Goal: Information Seeking & Learning: Learn about a topic

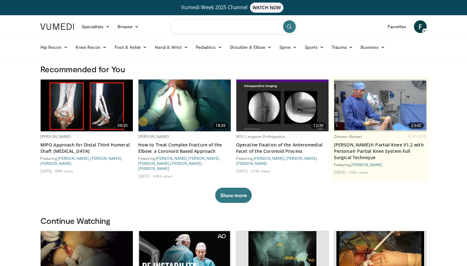
click at [225, 29] on input "Search topics, interventions" at bounding box center [233, 26] width 127 height 15
type input "**********"
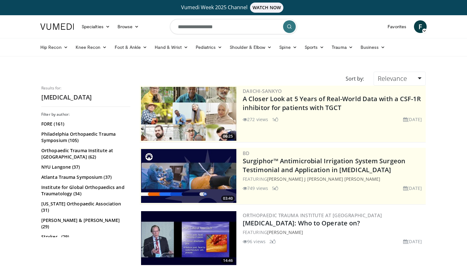
click at [248, 27] on input "**********" at bounding box center [233, 26] width 127 height 15
type input "**********"
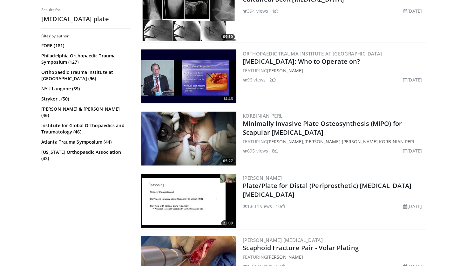
scroll to position [222, 0]
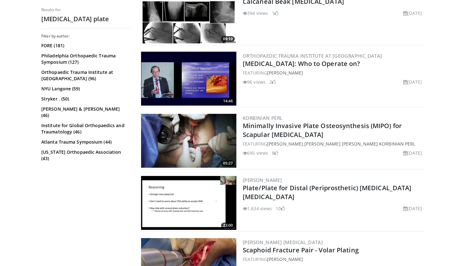
click at [211, 82] on img at bounding box center [188, 79] width 95 height 54
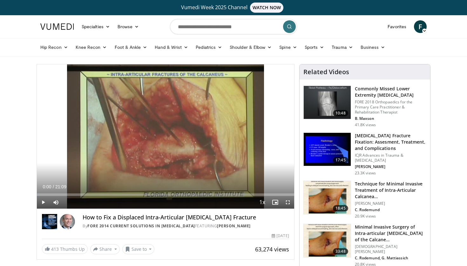
click at [287, 204] on span "Video Player" at bounding box center [287, 202] width 13 height 13
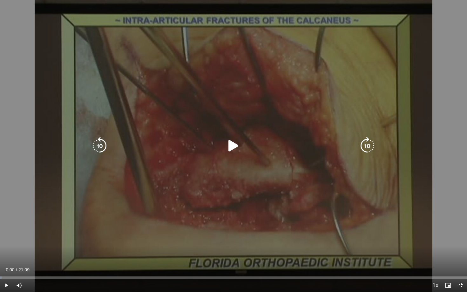
click at [234, 145] on icon "Video Player" at bounding box center [233, 146] width 18 height 18
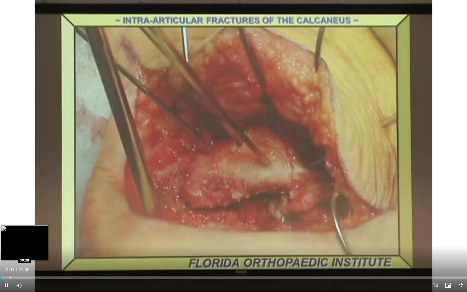
click at [10, 266] on div "Loaded : 1.63% 00:01 00:28" at bounding box center [233, 277] width 467 height 3
click at [21, 266] on div "Progress Bar" at bounding box center [20, 277] width 1 height 3
click at [26, 266] on div "Progress Bar" at bounding box center [26, 277] width 1 height 3
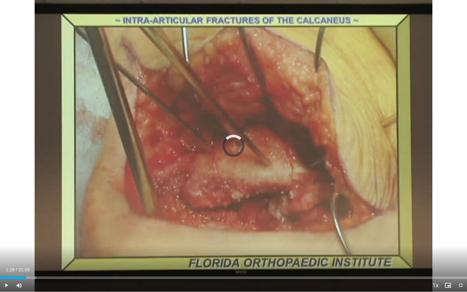
click at [33, 266] on div "Progress Bar" at bounding box center [33, 277] width 1 height 3
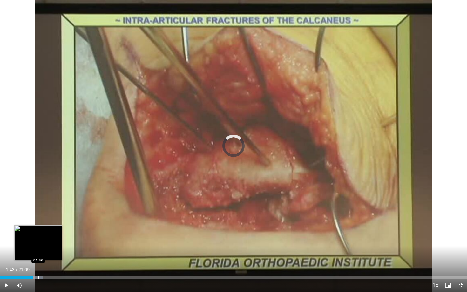
click at [38, 266] on div "Progress Bar" at bounding box center [38, 277] width 1 height 3
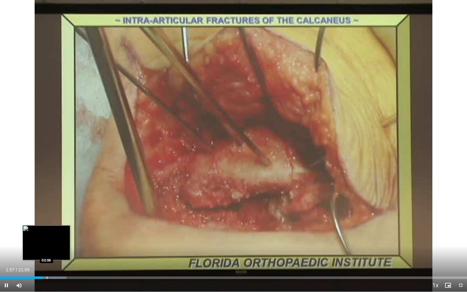
click at [47, 266] on div "Progress Bar" at bounding box center [47, 277] width 1 height 3
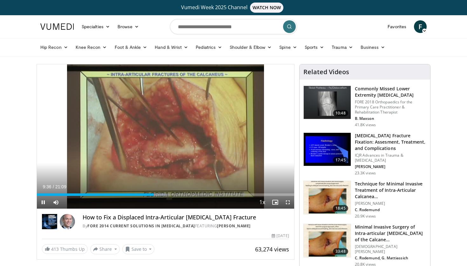
click at [285, 202] on span "Video Player" at bounding box center [287, 202] width 13 height 13
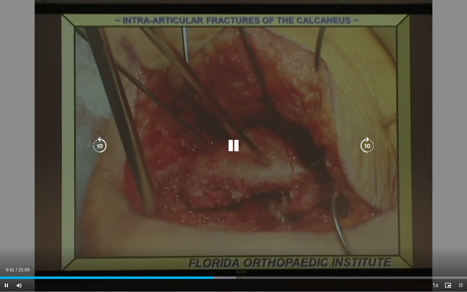
click at [457, 75] on div "10 seconds Tap to unmute" at bounding box center [233, 145] width 467 height 291
click at [231, 146] on icon "Video Player" at bounding box center [233, 146] width 18 height 18
click at [230, 145] on icon "Video Player" at bounding box center [233, 146] width 18 height 18
click at [461, 96] on div "10 seconds Tap to unmute" at bounding box center [233, 145] width 467 height 291
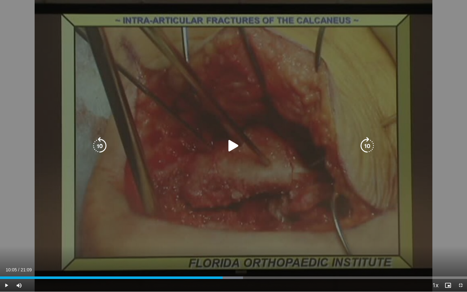
click at [428, 212] on div "10 seconds Tap to unmute" at bounding box center [233, 145] width 467 height 291
click at [361, 232] on div "10 seconds Tap to unmute" at bounding box center [233, 145] width 467 height 291
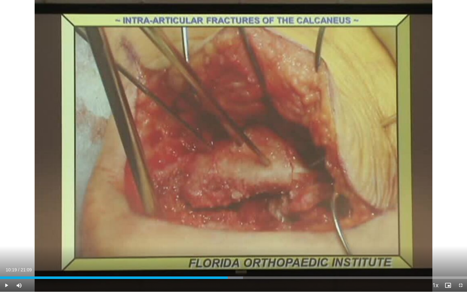
click at [361, 232] on div "10 seconds Tap to unmute" at bounding box center [233, 145] width 467 height 291
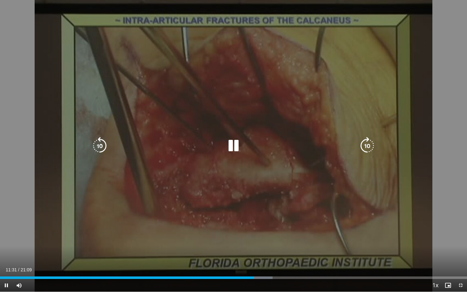
click at [232, 142] on icon "Video Player" at bounding box center [233, 146] width 18 height 18
click at [254, 136] on div "10 seconds Tap to unmute" at bounding box center [233, 145] width 467 height 291
click at [402, 86] on div "10 seconds Tap to unmute" at bounding box center [233, 145] width 467 height 291
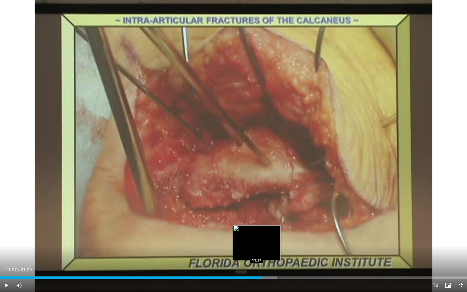
click at [257, 266] on div "Progress Bar" at bounding box center [257, 277] width 1 height 3
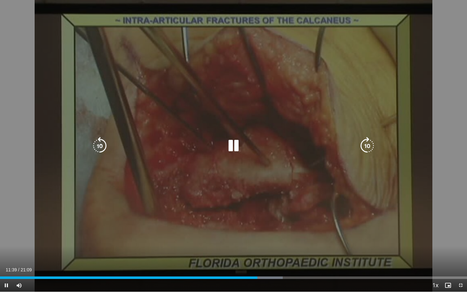
click at [231, 142] on icon "Video Player" at bounding box center [233, 146] width 18 height 18
click at [227, 151] on icon "Video Player" at bounding box center [233, 146] width 18 height 18
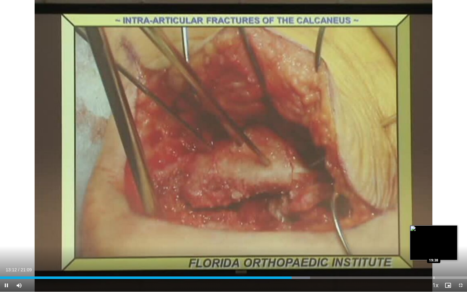
click at [433, 266] on div "Progress Bar" at bounding box center [433, 277] width 1 height 3
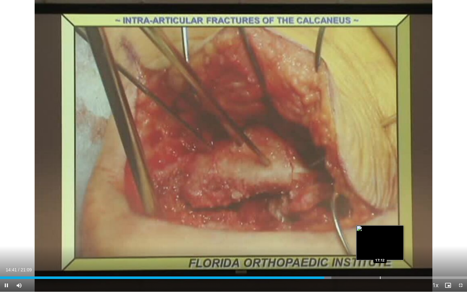
click at [380, 266] on div "Loaded : 70.95% 14:41 17:12" at bounding box center [233, 276] width 467 height 6
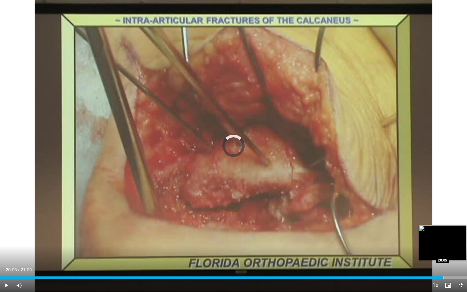
click at [443, 266] on div "Loaded : 82.39% 20:05 20:05" at bounding box center [233, 276] width 467 height 6
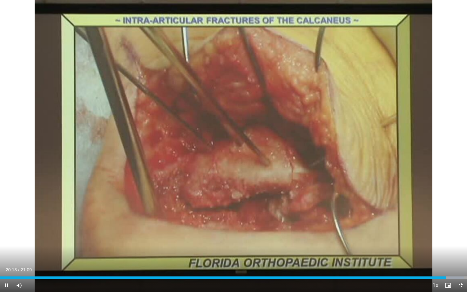
click at [8, 266] on span "Video Player" at bounding box center [6, 285] width 13 height 13
